Goal: Transaction & Acquisition: Purchase product/service

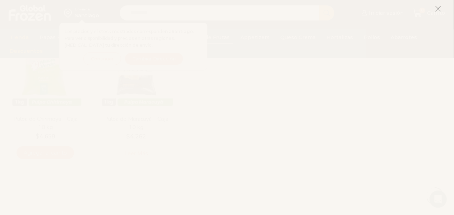
scroll to position [288, 0]
click at [439, 8] on icon at bounding box center [438, 8] width 6 height 6
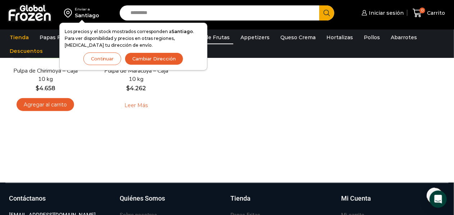
click at [110, 60] on button "Continuar" at bounding box center [102, 58] width 38 height 13
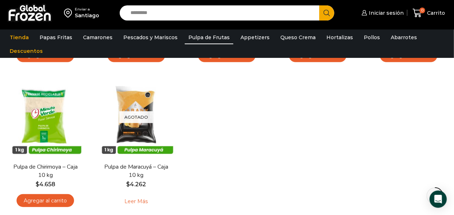
scroll to position [216, 0]
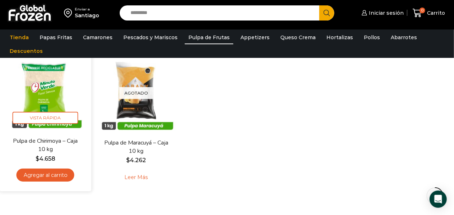
click at [54, 179] on link "Agregar al carrito" at bounding box center [46, 175] width 58 height 13
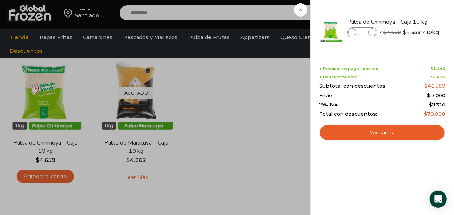
scroll to position [144, 0]
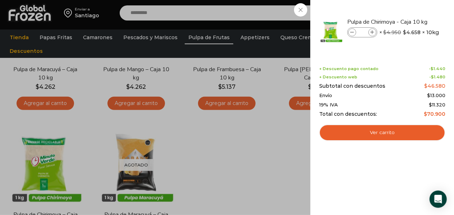
click at [411, 13] on div "1 Carrito 1 1 Shopping Cart *" at bounding box center [429, 13] width 36 height 17
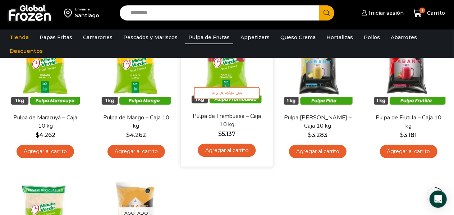
scroll to position [72, 0]
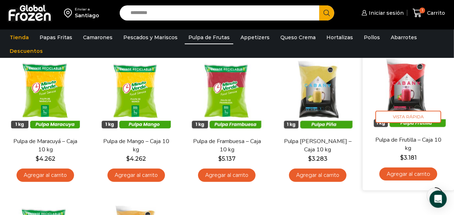
click at [406, 174] on link "Agregar al carrito" at bounding box center [409, 173] width 58 height 13
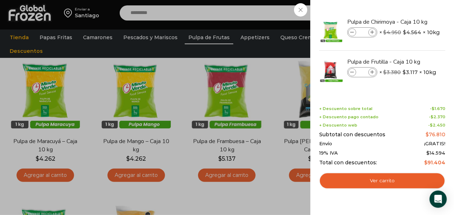
click at [411, 10] on div "2 Carrito 2 2 Shopping Cart *" at bounding box center [429, 13] width 36 height 17
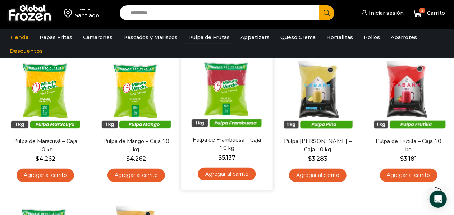
scroll to position [48, 0]
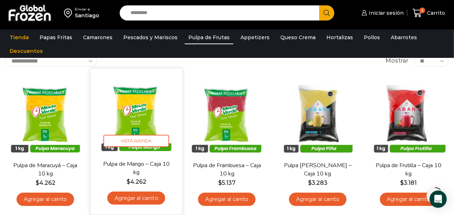
click at [131, 194] on link "Agregar al carrito" at bounding box center [136, 197] width 58 height 13
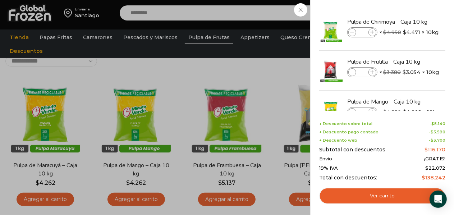
click at [411, 22] on div "3 Carrito 3 3 Shopping Cart *" at bounding box center [429, 13] width 36 height 17
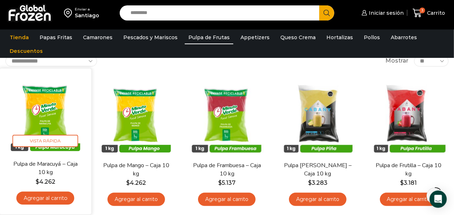
click at [48, 198] on link "Agregar al carrito" at bounding box center [46, 197] width 58 height 13
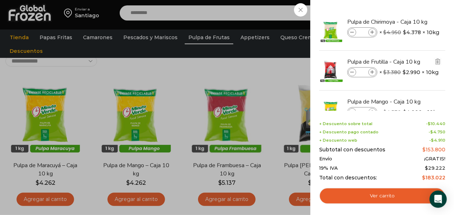
scroll to position [0, 0]
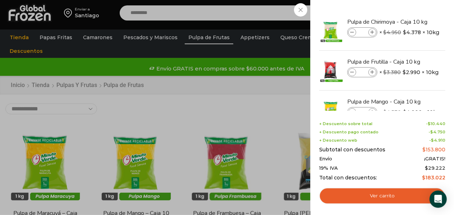
click at [411, 12] on div "4 Carrito 4 4 Shopping Cart" at bounding box center [429, 13] width 36 height 17
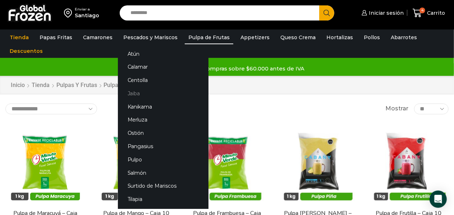
click at [133, 91] on link "Jaiba" at bounding box center [163, 93] width 91 height 13
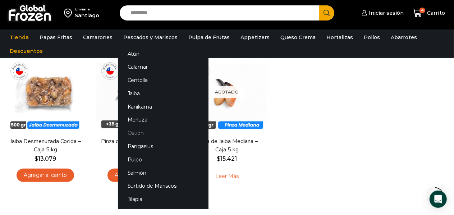
scroll to position [24, 0]
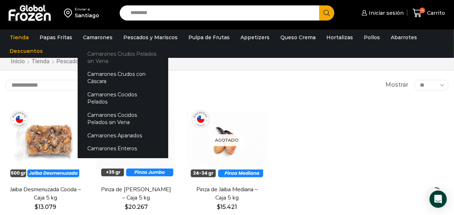
click at [103, 59] on link "Camarones Crudos Pelados sin Vena" at bounding box center [123, 57] width 91 height 20
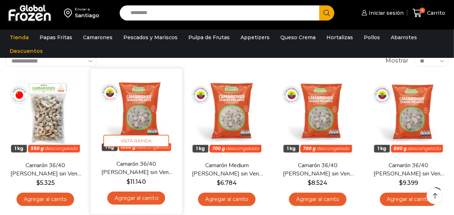
scroll to position [72, 0]
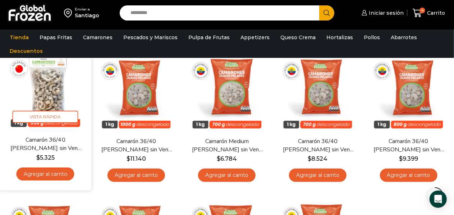
click at [43, 94] on img at bounding box center [45, 90] width 81 height 81
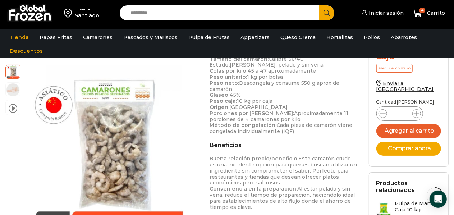
scroll to position [240, 0]
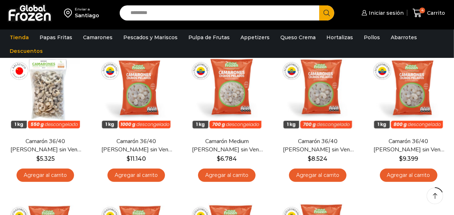
scroll to position [72, 0]
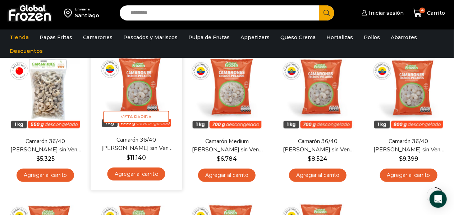
click at [151, 93] on img at bounding box center [136, 90] width 81 height 81
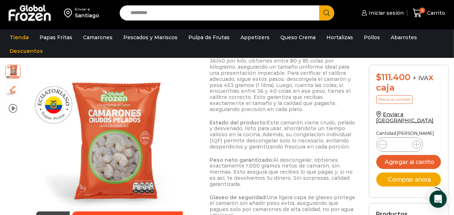
scroll to position [455, 0]
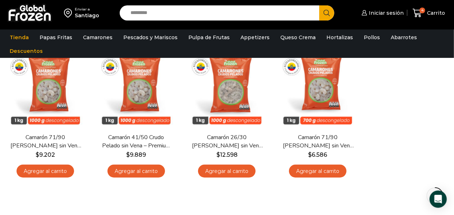
scroll to position [197, 0]
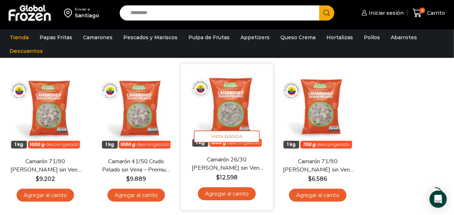
click at [234, 110] on img at bounding box center [227, 110] width 81 height 81
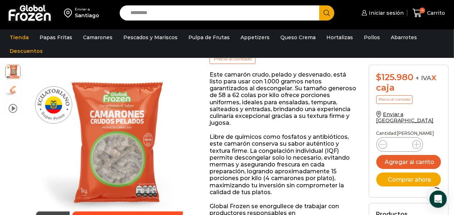
scroll to position [143, 0]
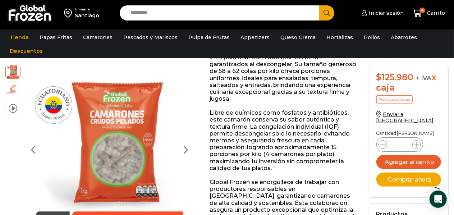
click at [13, 87] on img at bounding box center [13, 89] width 14 height 14
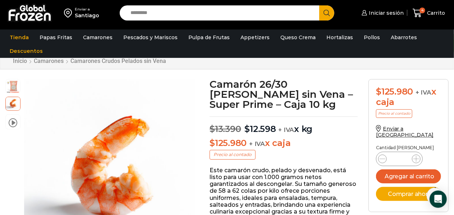
scroll to position [47, 0]
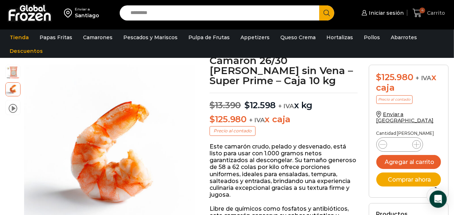
click at [418, 10] on icon at bounding box center [418, 13] width 10 height 10
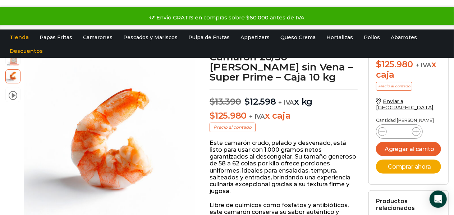
scroll to position [0, 0]
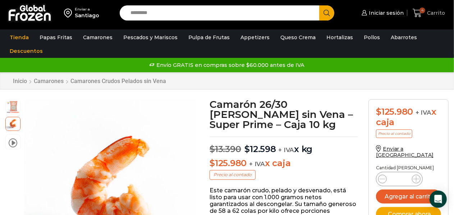
click at [430, 12] on span "Carrito" at bounding box center [435, 12] width 20 height 7
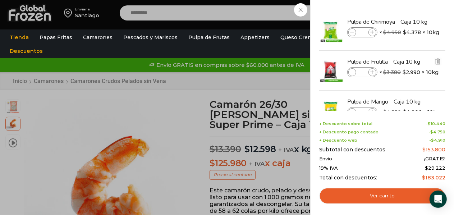
click at [411, 5] on link "4 Carrito" at bounding box center [429, 13] width 36 height 17
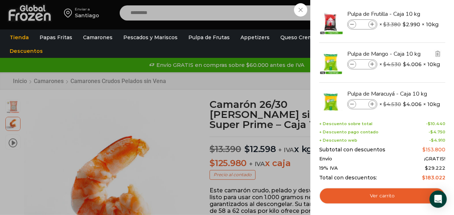
scroll to position [64, 0]
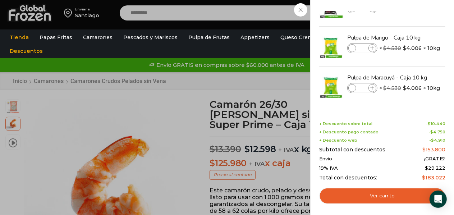
click at [411, 22] on div "4 Carrito 4 4 Shopping Cart * $" at bounding box center [429, 13] width 36 height 17
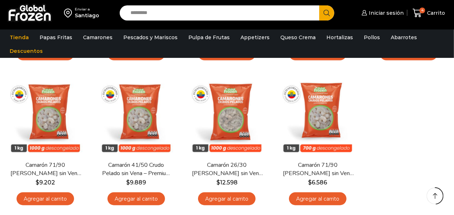
scroll to position [197, 0]
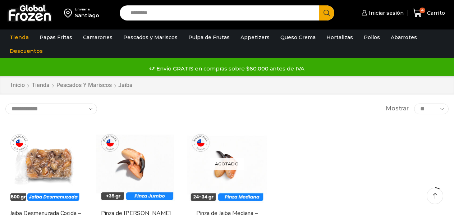
scroll to position [24, 0]
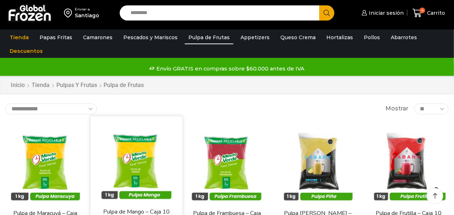
scroll to position [72, 0]
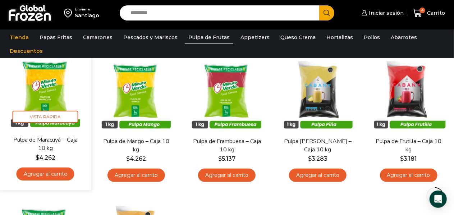
click at [53, 174] on link "Agregar al carrito" at bounding box center [46, 173] width 58 height 13
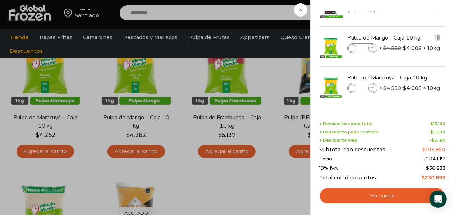
scroll to position [40, 0]
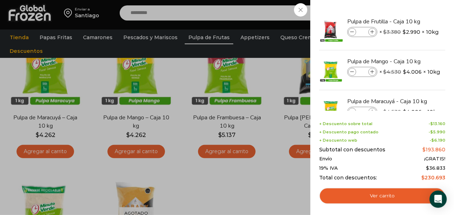
click at [411, 9] on div "5 [GEOGRAPHIC_DATA] 5 5 Shopping Cart *" at bounding box center [429, 13] width 36 height 17
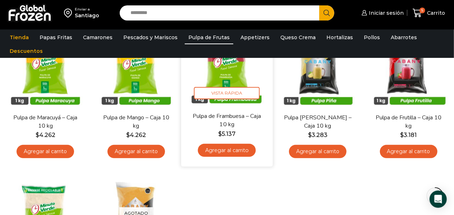
click at [227, 150] on link "Agregar al carrito" at bounding box center [227, 149] width 58 height 13
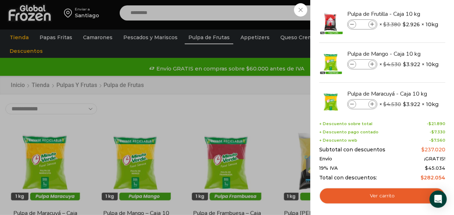
scroll to position [72, 0]
